Goal: Transaction & Acquisition: Purchase product/service

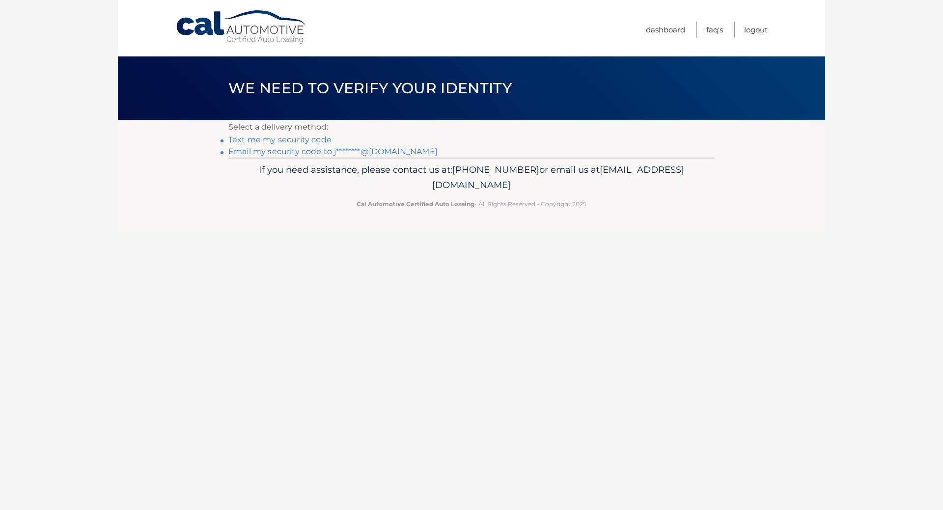
click at [317, 151] on link "Email my security code to j********@[DOMAIN_NAME]" at bounding box center [332, 151] width 209 height 9
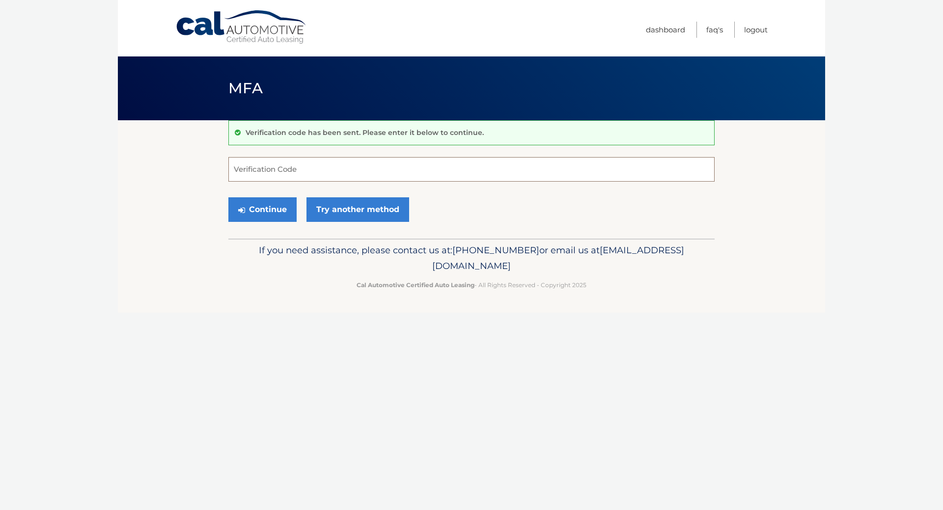
click at [308, 174] on input "Verification Code" at bounding box center [471, 169] width 486 height 25
type input "420773"
click at [262, 205] on button "Continue" at bounding box center [262, 209] width 68 height 25
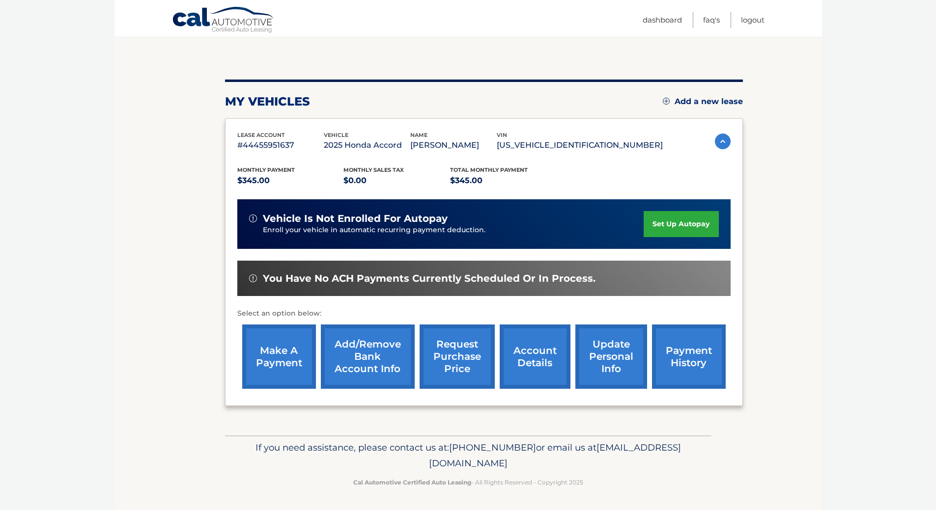
scroll to position [81, 0]
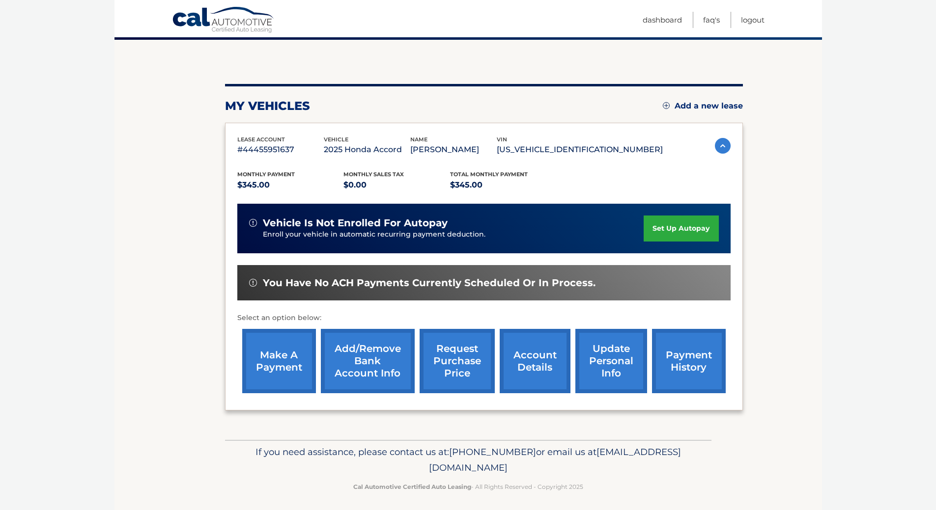
click at [684, 365] on link "payment history" at bounding box center [689, 361] width 74 height 64
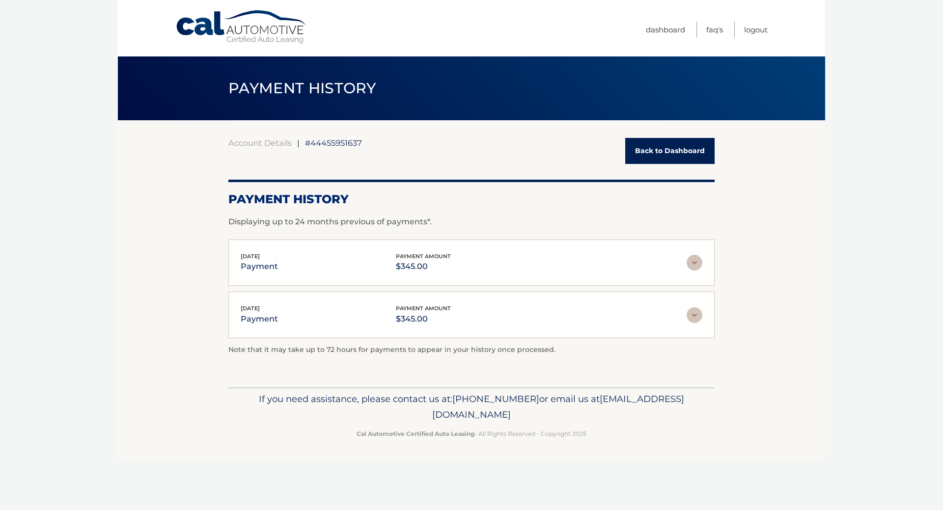
click at [682, 153] on link "Back to Dashboard" at bounding box center [669, 151] width 89 height 26
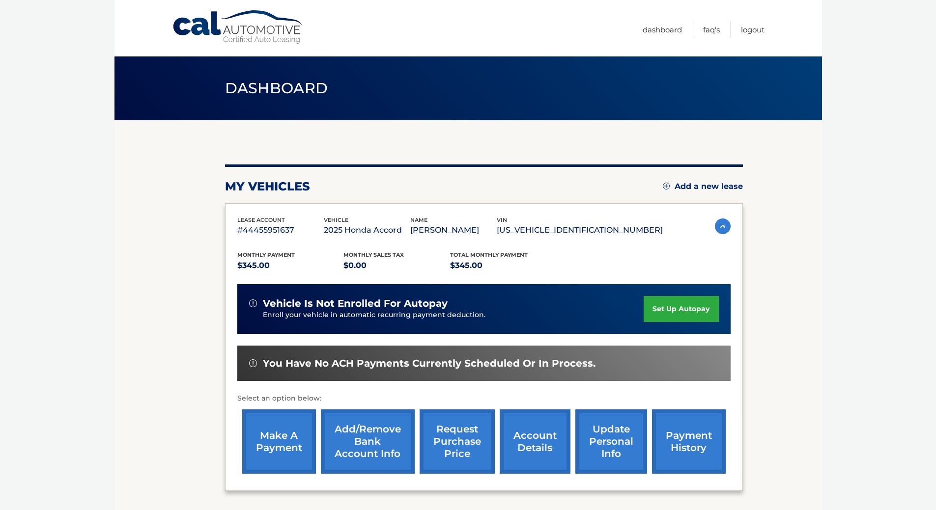
click at [266, 436] on link "make a payment" at bounding box center [279, 442] width 74 height 64
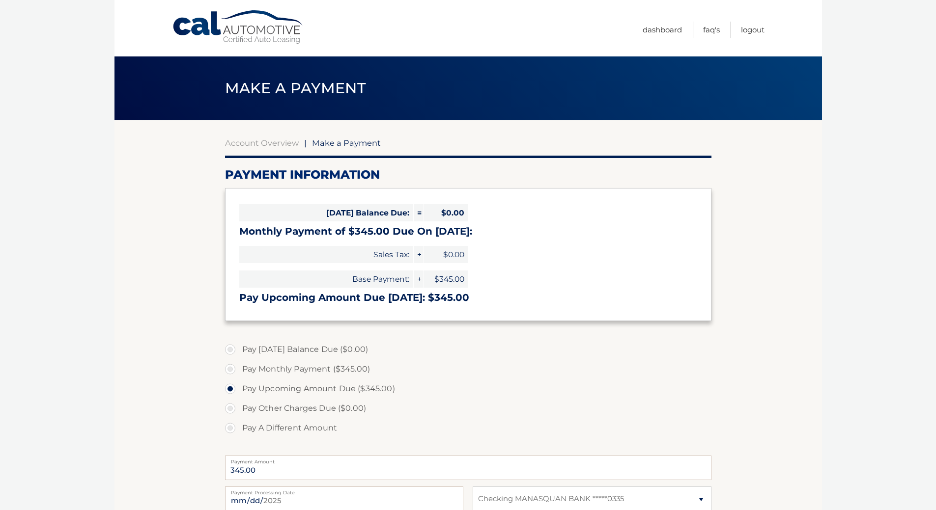
select select "OGExZWU4ZGEtY2FkNy00ZjRmLThiNGEtYzMyNzQ0ODhhMGVh"
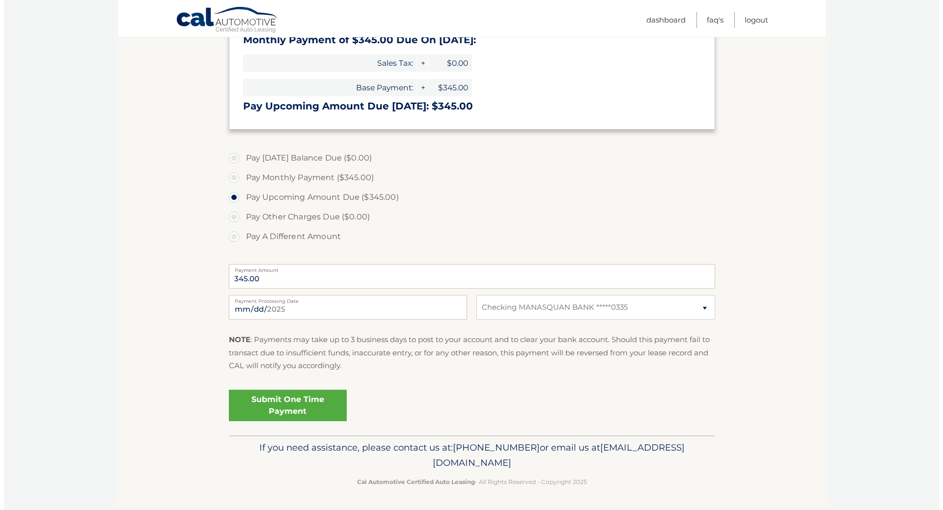
scroll to position [188, 0]
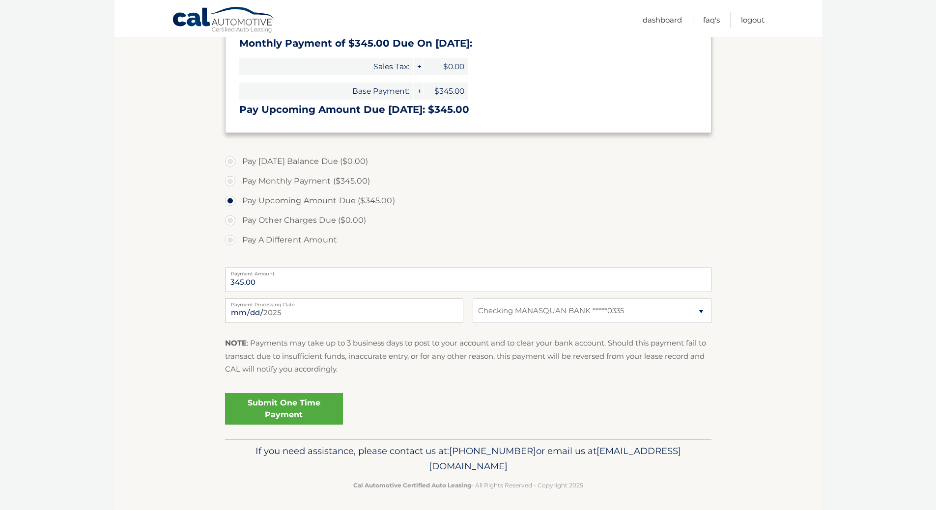
click at [289, 410] on link "Submit One Time Payment" at bounding box center [284, 409] width 118 height 31
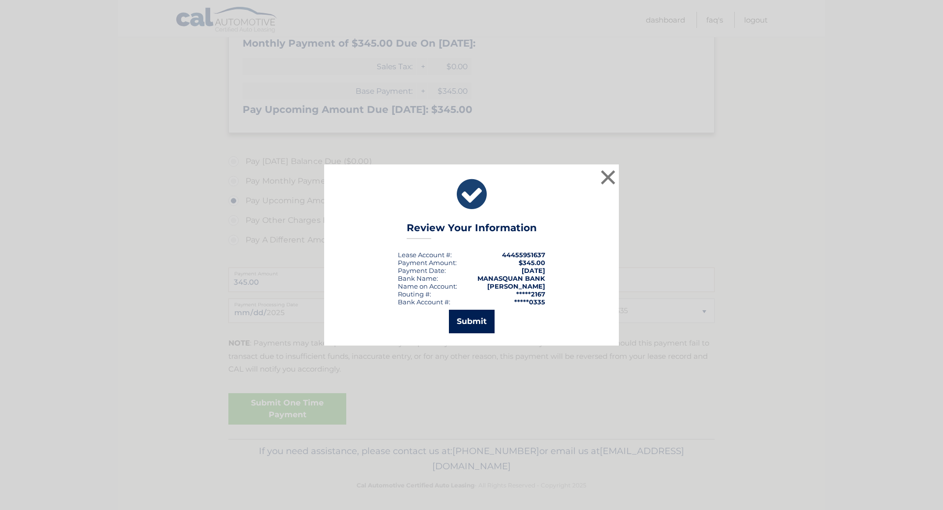
click at [465, 321] on button "Submit" at bounding box center [472, 322] width 46 height 24
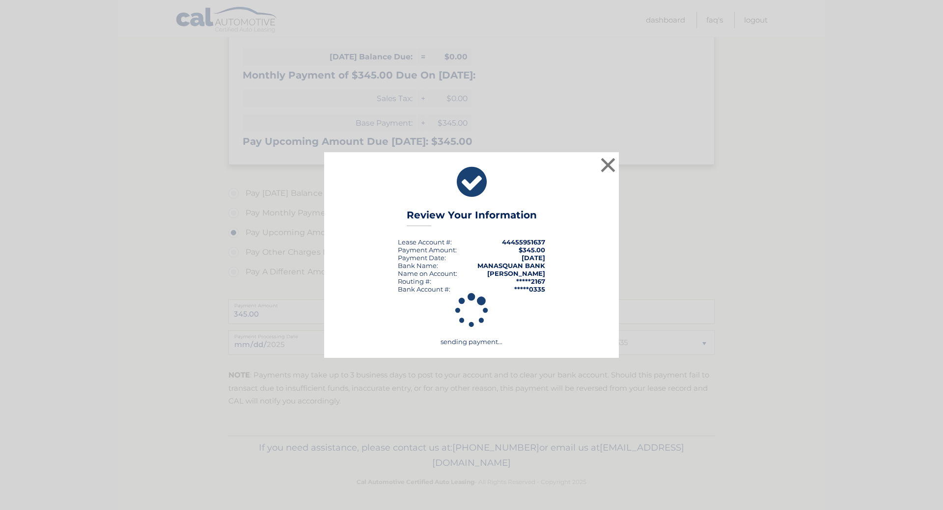
scroll to position [156, 0]
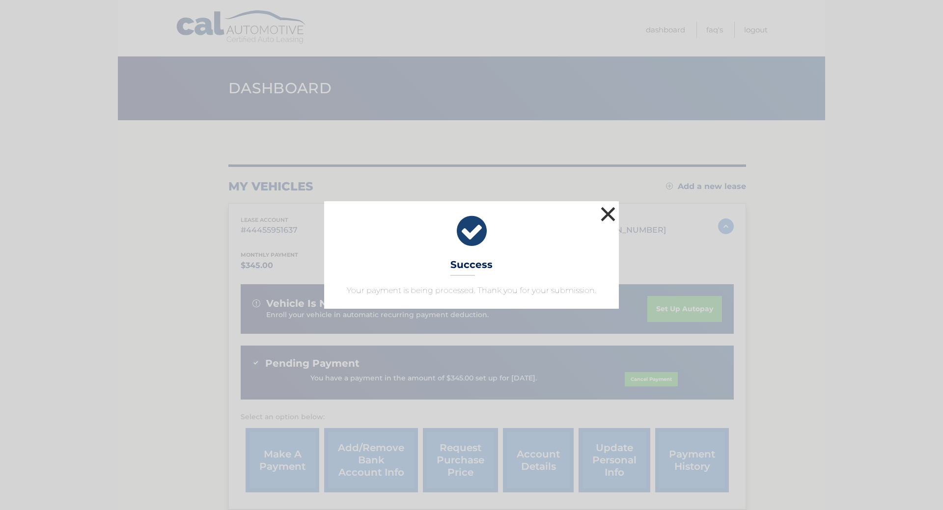
click at [609, 206] on button "×" at bounding box center [608, 214] width 20 height 20
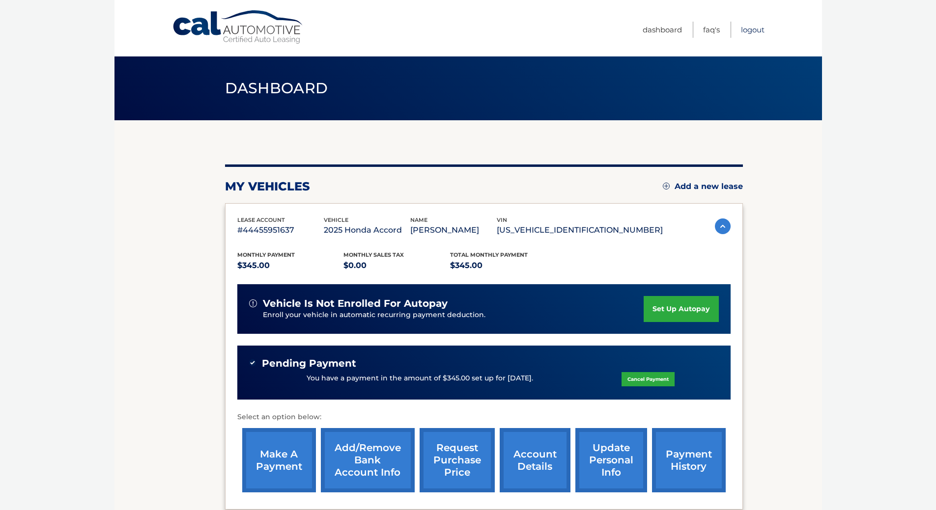
click at [757, 31] on link "Logout" at bounding box center [753, 30] width 24 height 16
